Goal: Information Seeking & Learning: Learn about a topic

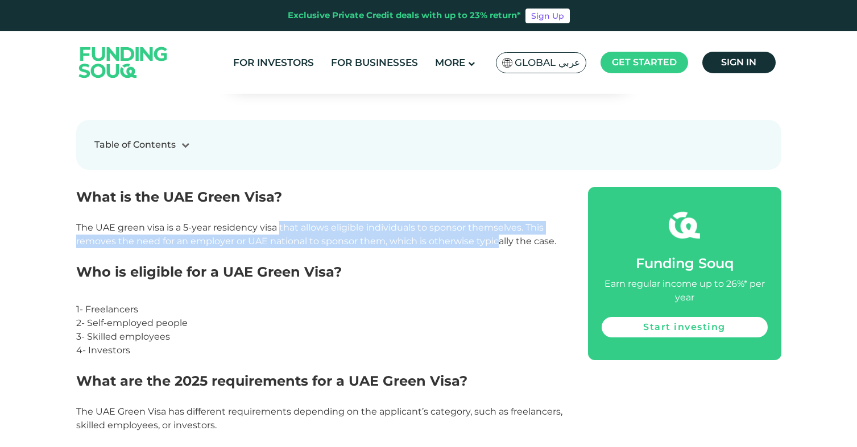
drag, startPoint x: 278, startPoint y: 234, endPoint x: 497, endPoint y: 248, distance: 219.4
click at [497, 247] on span "The UAE green visa is a 5-year residency visa that allows eligible individuals …" at bounding box center [316, 234] width 480 height 24
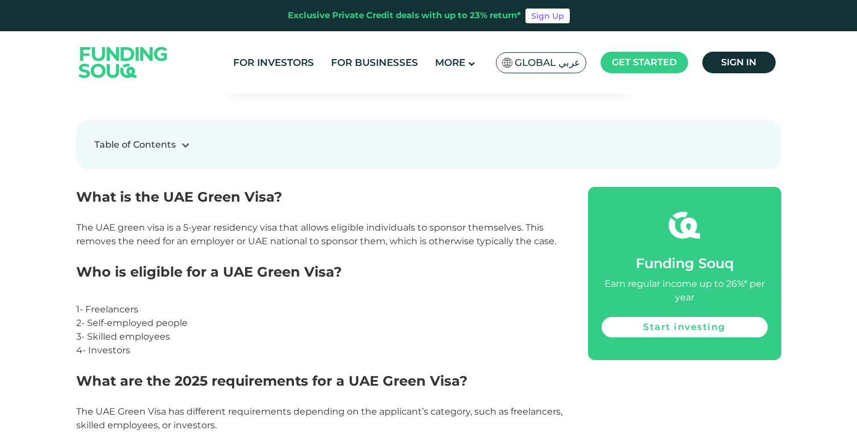
click at [474, 274] on h2 "Who is eligible for a UAE Green Visa?" at bounding box center [319, 282] width 486 height 41
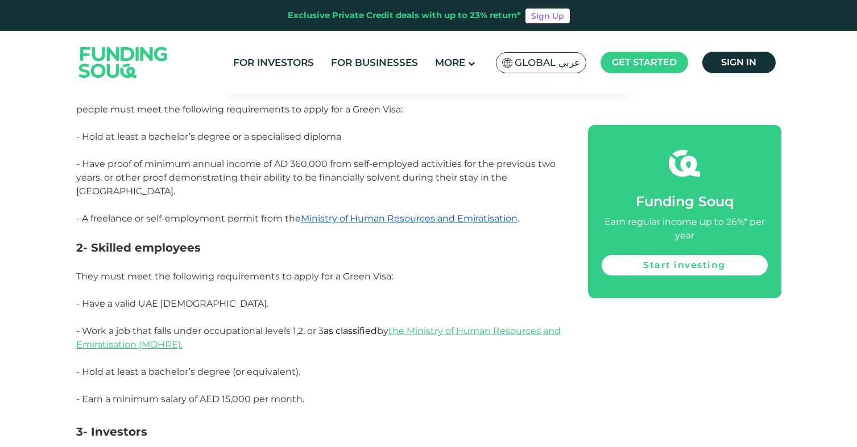
scroll to position [845, 0]
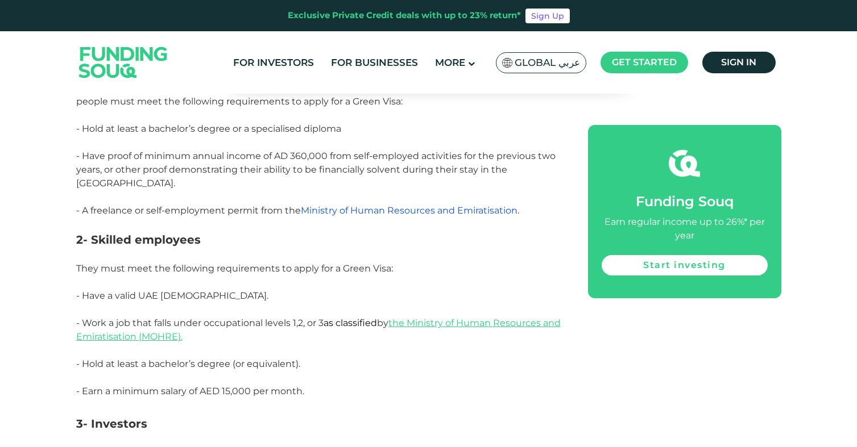
click at [488, 205] on span "Ministry of Human Resources and Emiratisation" at bounding box center [409, 210] width 217 height 11
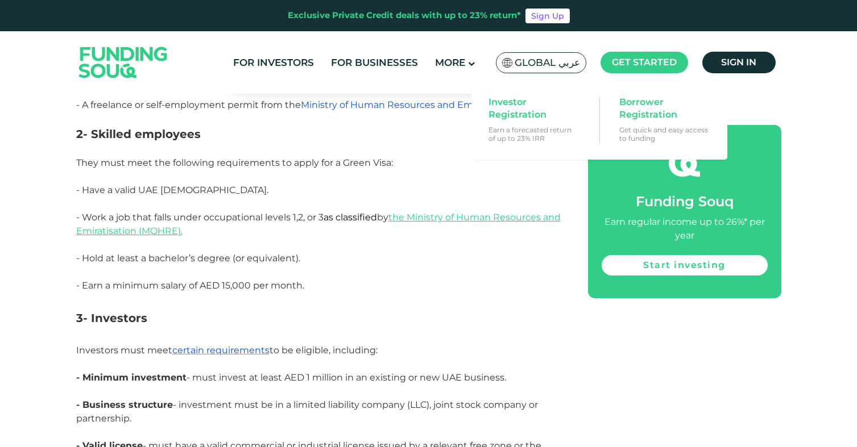
scroll to position [959, 0]
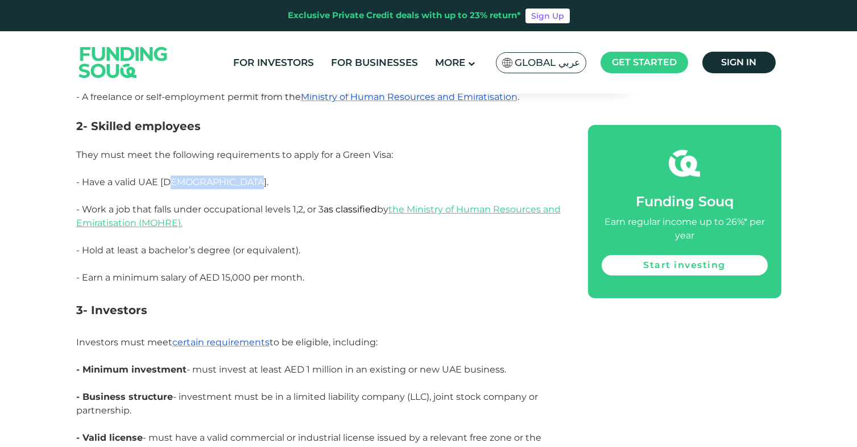
drag, startPoint x: 171, startPoint y: 177, endPoint x: 251, endPoint y: 177, distance: 79.6
click at [251, 177] on span "- Have a valid UAE [DEMOGRAPHIC_DATA]." at bounding box center [172, 182] width 192 height 11
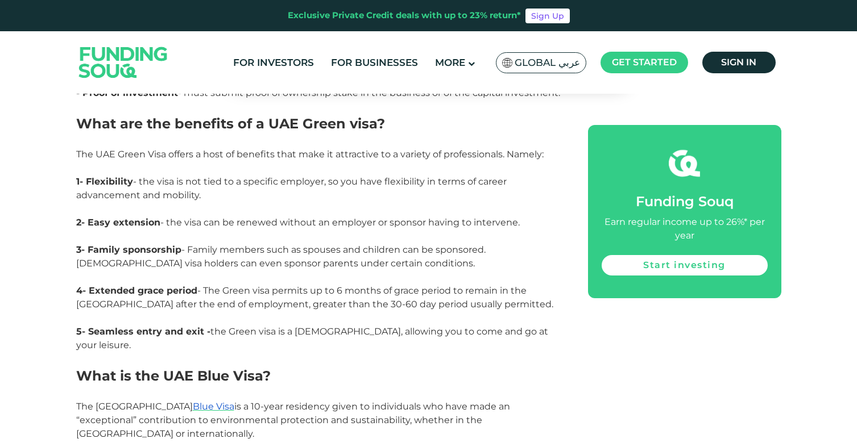
scroll to position [1346, 0]
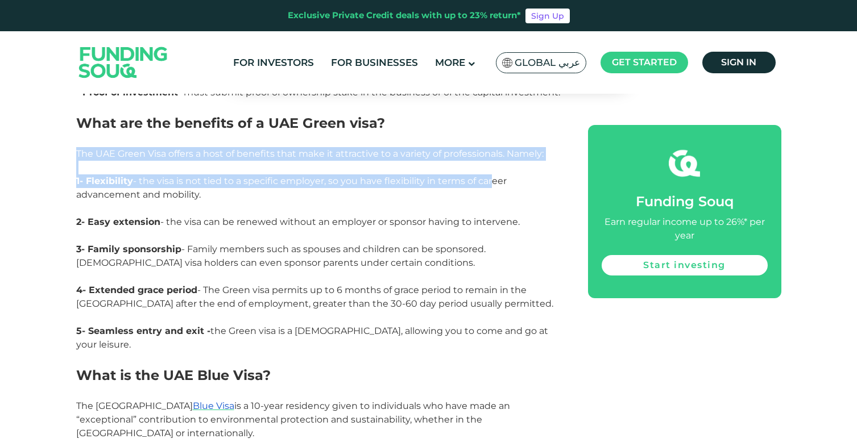
drag, startPoint x: 66, startPoint y: 144, endPoint x: 492, endPoint y: 174, distance: 426.9
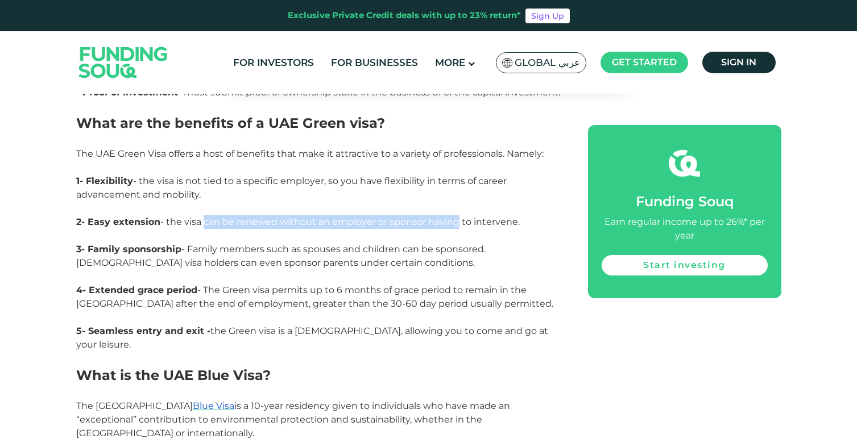
drag, startPoint x: 201, startPoint y: 215, endPoint x: 451, endPoint y: 210, distance: 249.7
click at [451, 217] on span "2- Easy extension - the visa can be renewed without an employer or sponsor havi…" at bounding box center [297, 222] width 443 height 11
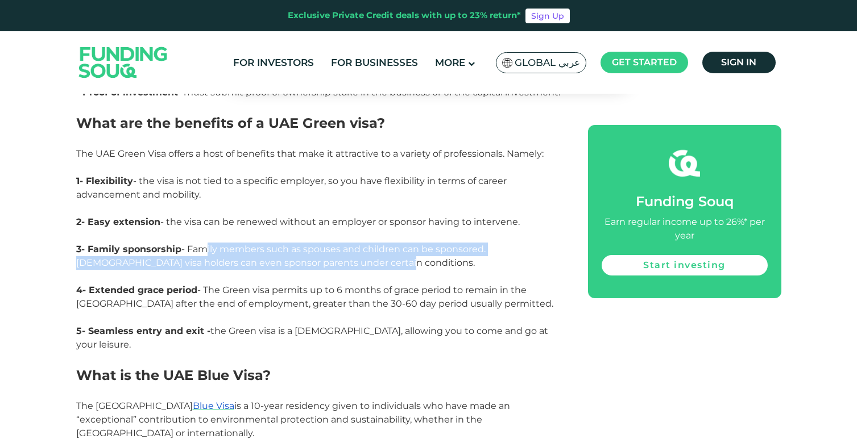
drag, startPoint x: 202, startPoint y: 239, endPoint x: 397, endPoint y: 257, distance: 196.4
click at [397, 257] on p "3- Family sponsorship - Family members such as spouses and children can be spon…" at bounding box center [319, 263] width 486 height 41
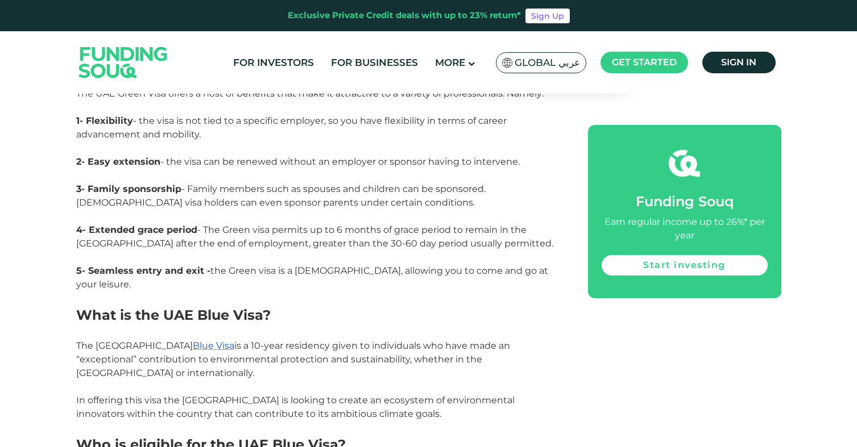
scroll to position [1414, 0]
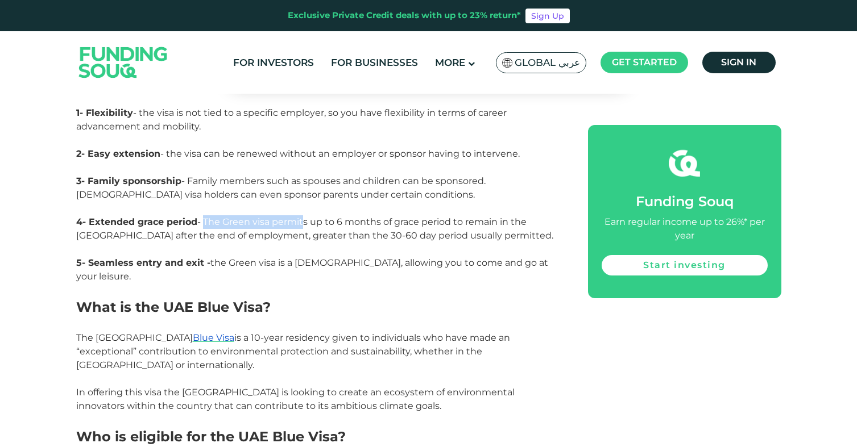
drag, startPoint x: 201, startPoint y: 212, endPoint x: 301, endPoint y: 220, distance: 100.4
click at [301, 220] on p "4- Extended grace period - The Green visa permits up to 6 months of grace perio…" at bounding box center [319, 235] width 486 height 41
click at [476, 228] on p "4- Extended grace period - The Green visa permits up to 6 months of grace perio…" at bounding box center [319, 235] width 486 height 41
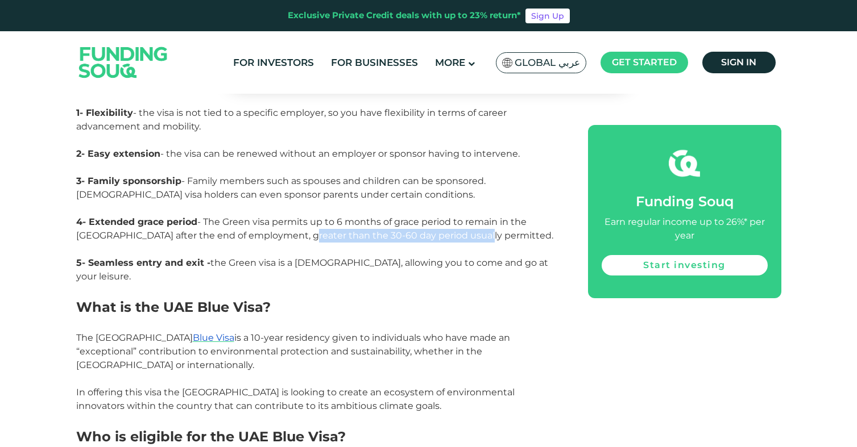
drag, startPoint x: 473, startPoint y: 229, endPoint x: 275, endPoint y: 220, distance: 198.6
click at [275, 220] on p "4- Extended grace period - The Green visa permits up to 6 months of grace perio…" at bounding box center [319, 235] width 486 height 41
drag, startPoint x: 204, startPoint y: 254, endPoint x: 303, endPoint y: 269, distance: 100.7
click at [303, 269] on p "5- Seamless entry and exit - the Green visa is a [DEMOGRAPHIC_DATA], allowing y…" at bounding box center [319, 269] width 486 height 27
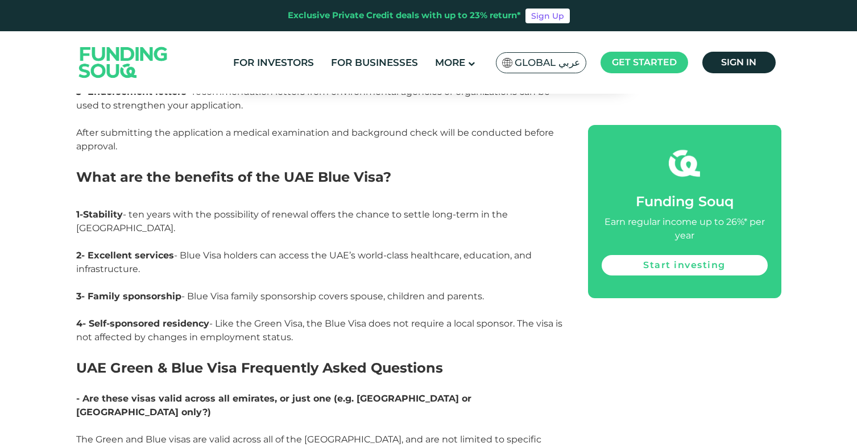
scroll to position [2146, 0]
